Goal: Use online tool/utility: Utilize a website feature to perform a specific function

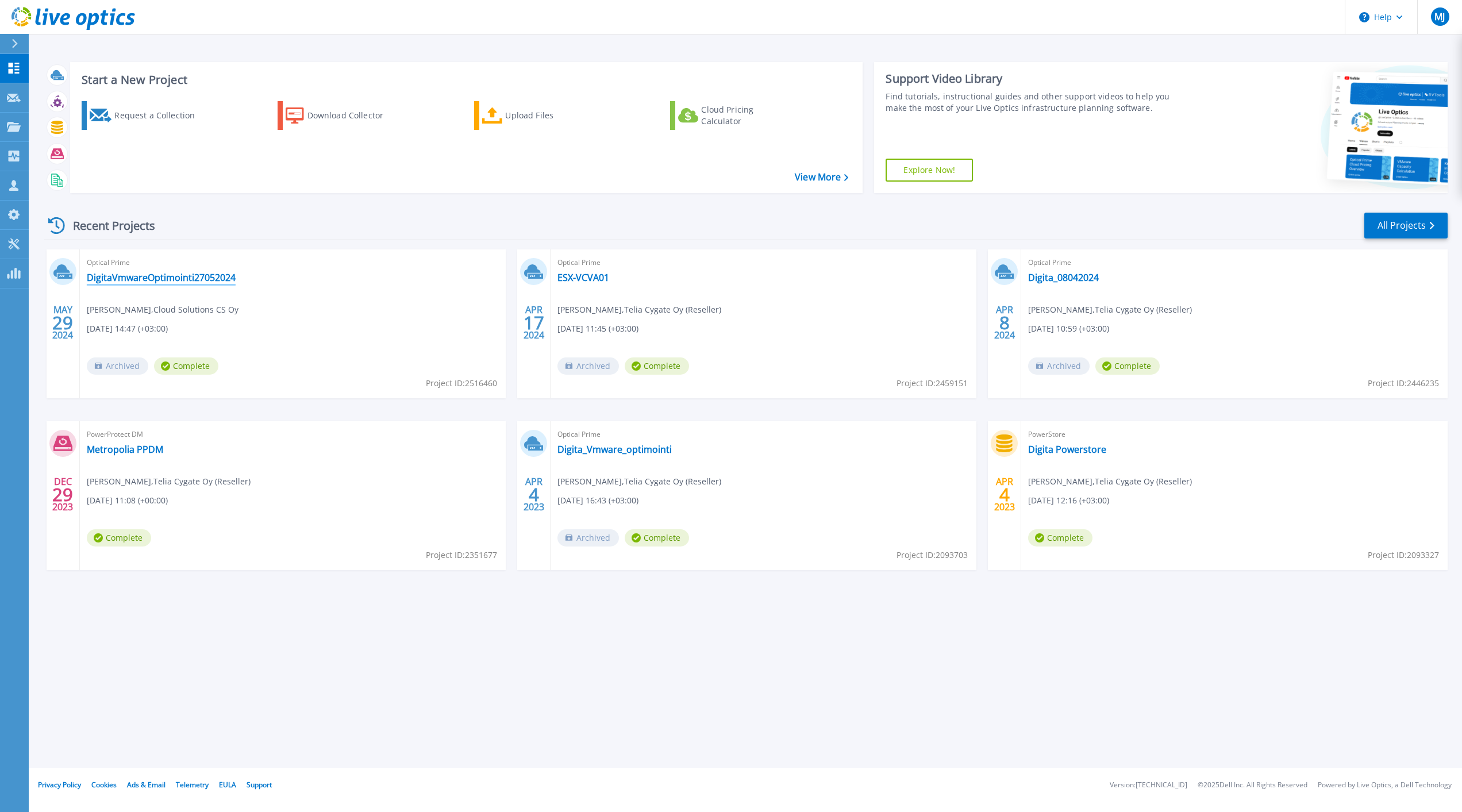
click at [198, 274] on link "DigitaVmwareOptimointi27052024" at bounding box center [161, 277] width 149 height 11
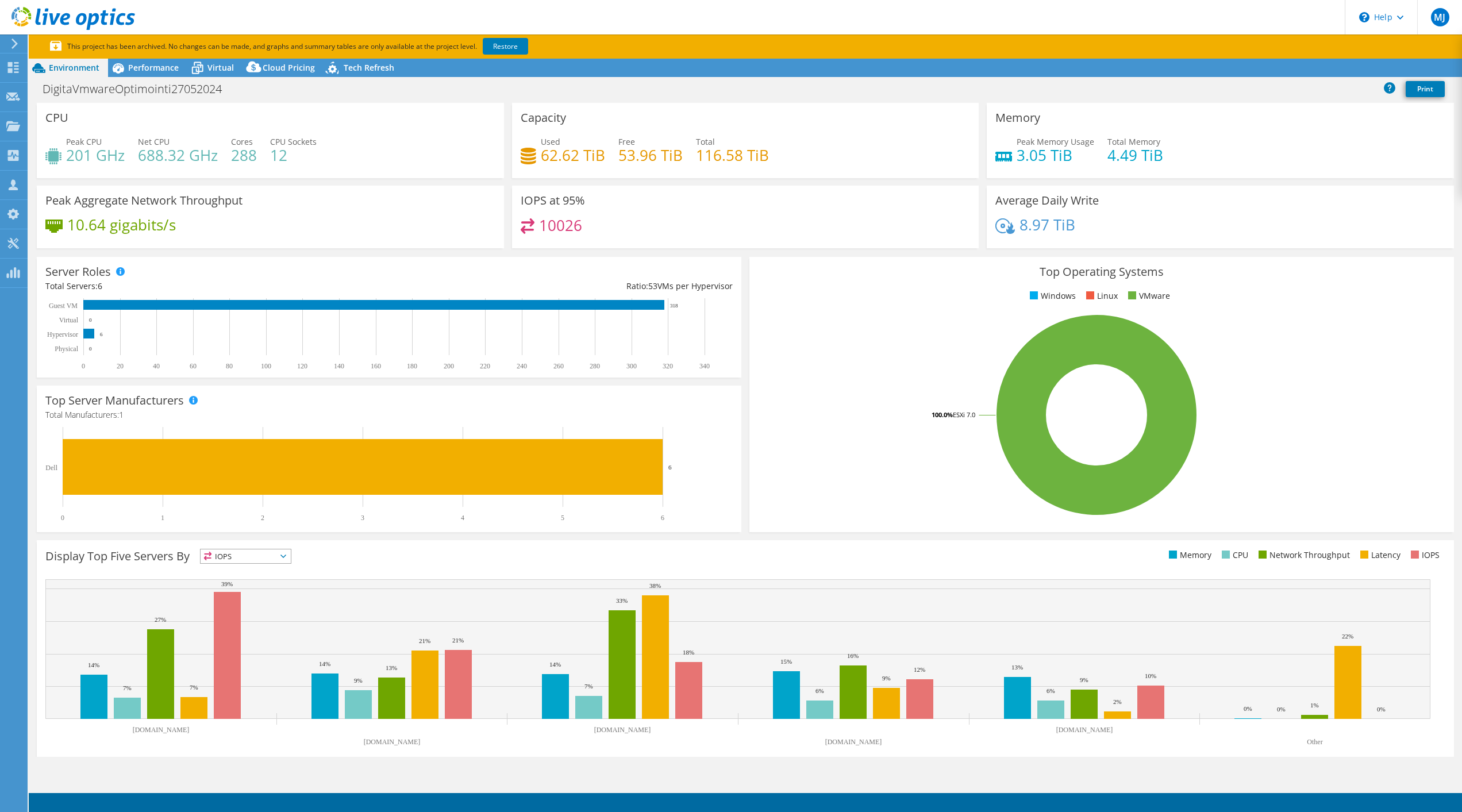
select select "EUFrankfurt"
select select "USD"
click at [11, 66] on use at bounding box center [14, 67] width 11 height 11
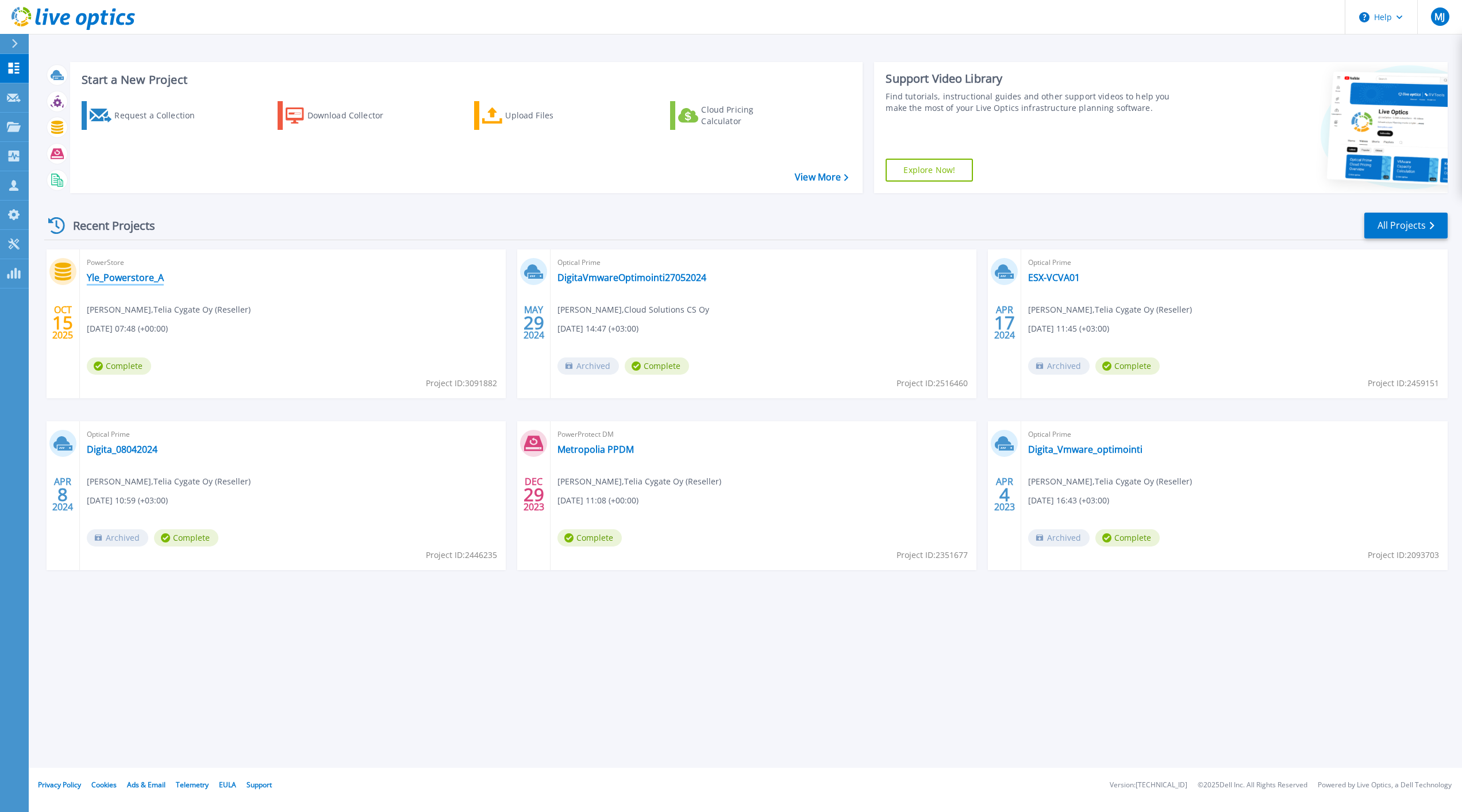
click at [140, 272] on link "Yle_Powerstore_A" at bounding box center [125, 277] width 77 height 11
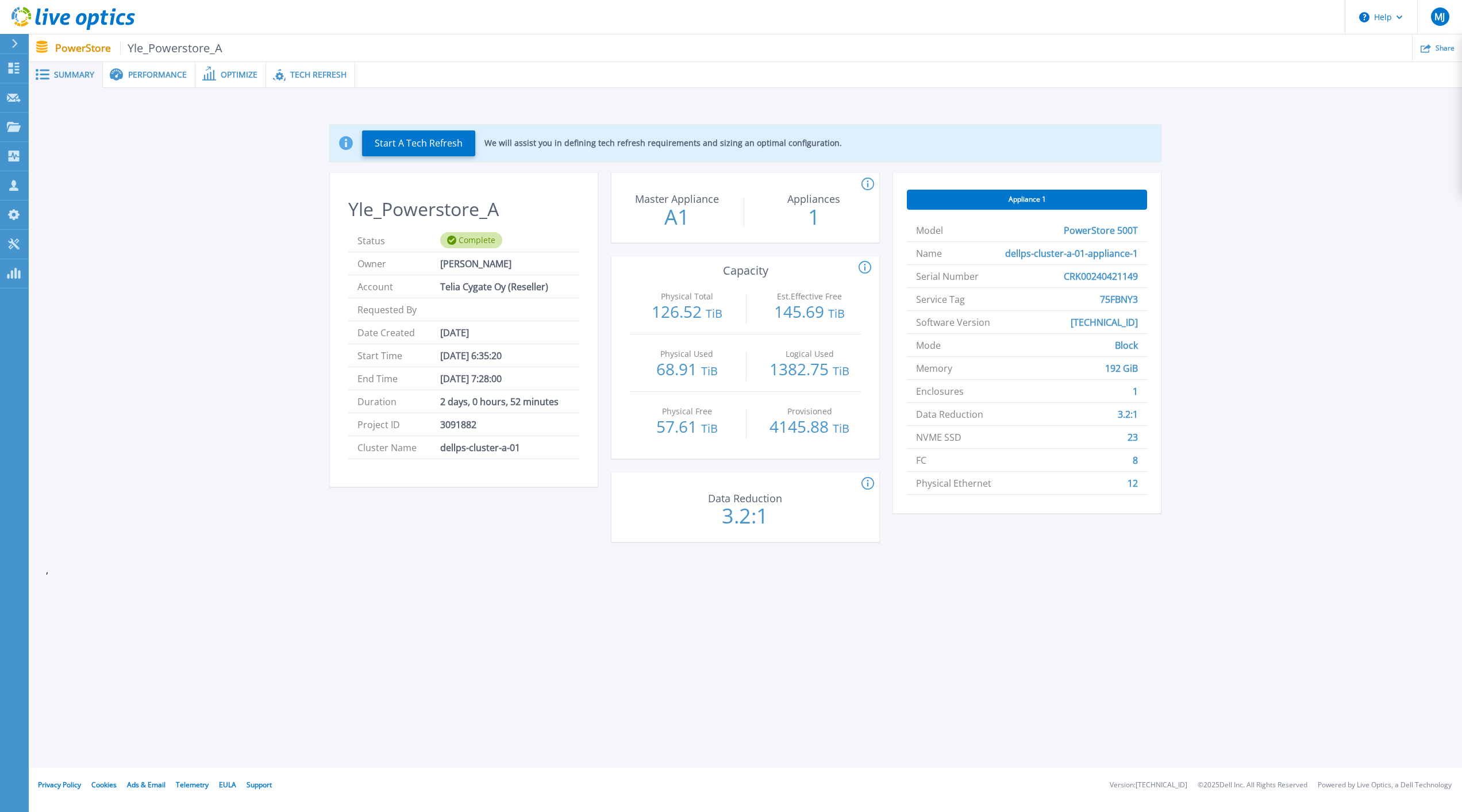
click at [1044, 200] on span "Appliance 1" at bounding box center [1027, 199] width 37 height 9
click at [1044, 199] on span "Appliance 1" at bounding box center [1027, 199] width 37 height 9
click at [390, 141] on button "Start A Tech Refresh" at bounding box center [419, 143] width 113 height 26
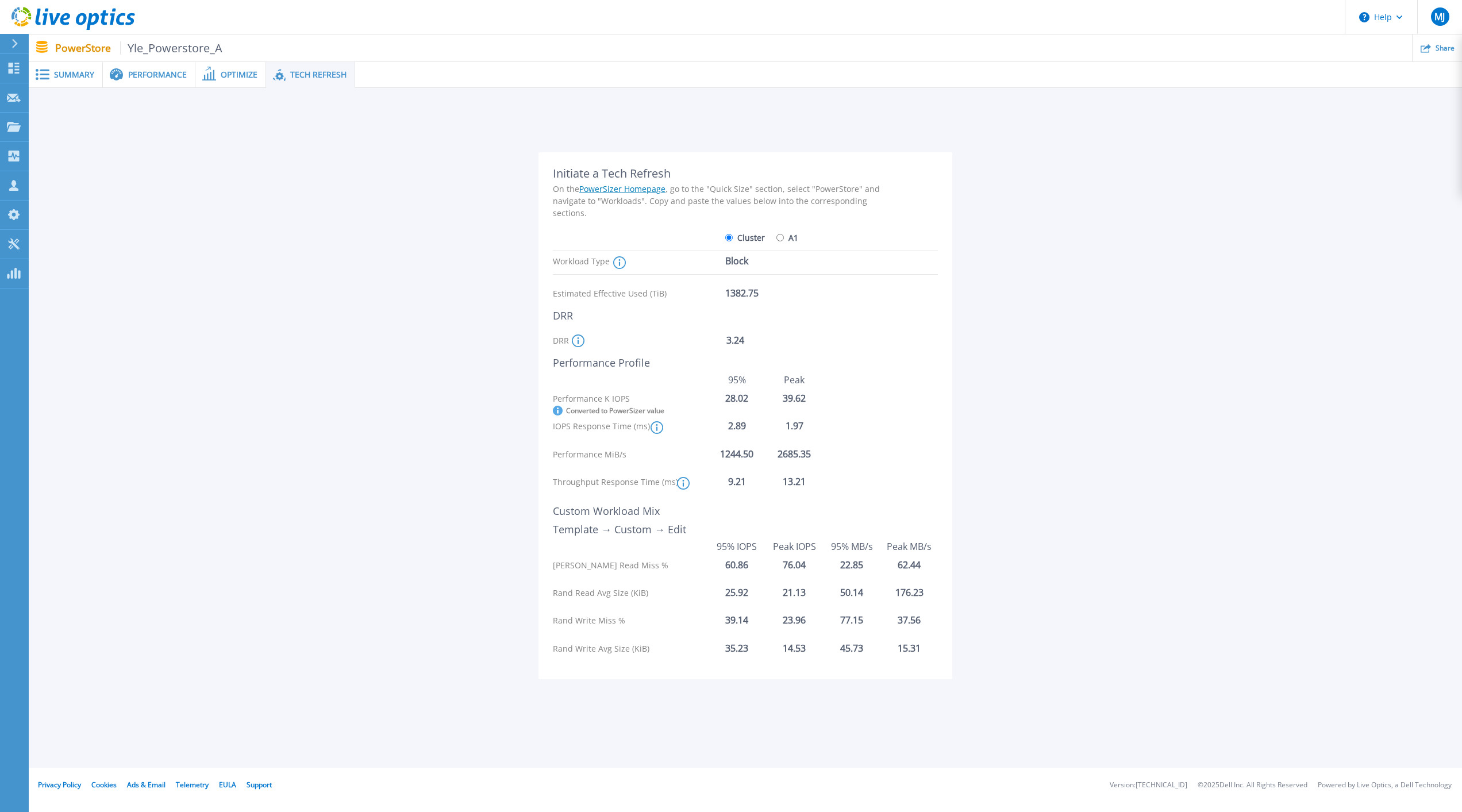
click at [145, 80] on div "Performance" at bounding box center [149, 74] width 93 height 26
